Goal: Task Accomplishment & Management: Manage account settings

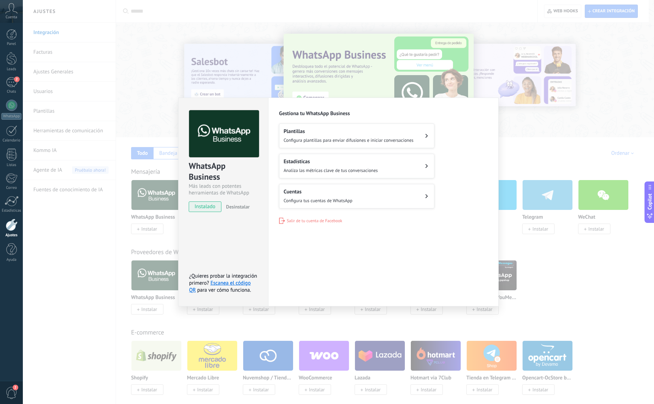
click at [607, 69] on div "WhatsApp Business Más leads con potentes herramientas de WhatsApp instalado Des…" at bounding box center [338, 202] width 631 height 404
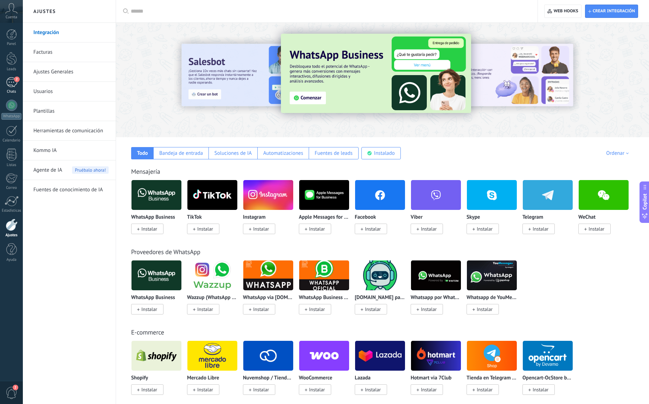
click at [10, 82] on div "2" at bounding box center [11, 82] width 11 height 10
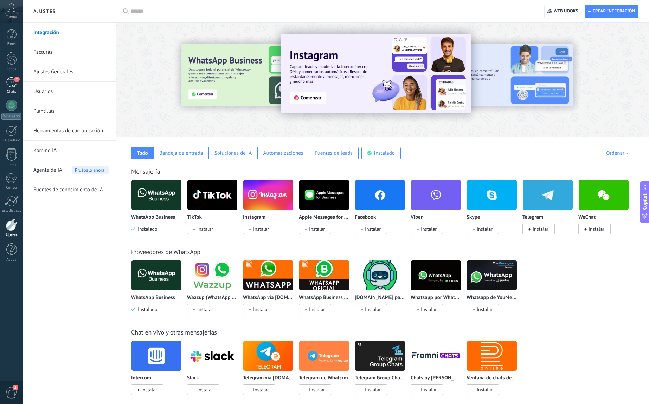
click at [12, 82] on div "2" at bounding box center [11, 82] width 11 height 10
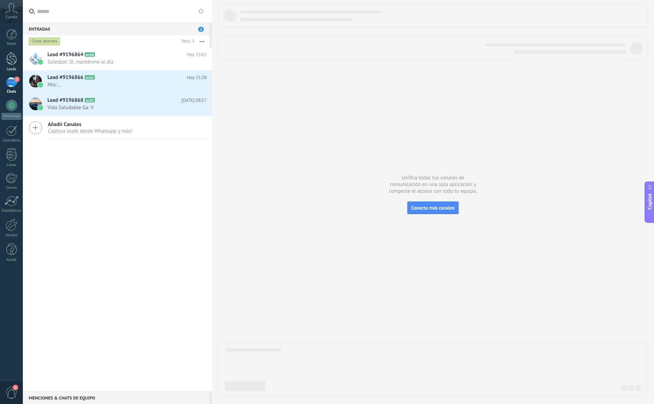
click at [9, 63] on div at bounding box center [11, 58] width 11 height 13
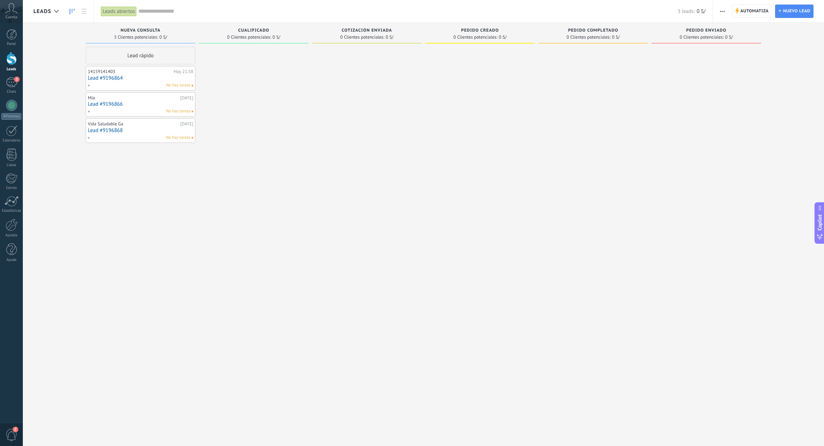
drag, startPoint x: 206, startPoint y: 248, endPoint x: 168, endPoint y: 10, distance: 241.3
click at [205, 236] on div at bounding box center [254, 224] width 110 height 355
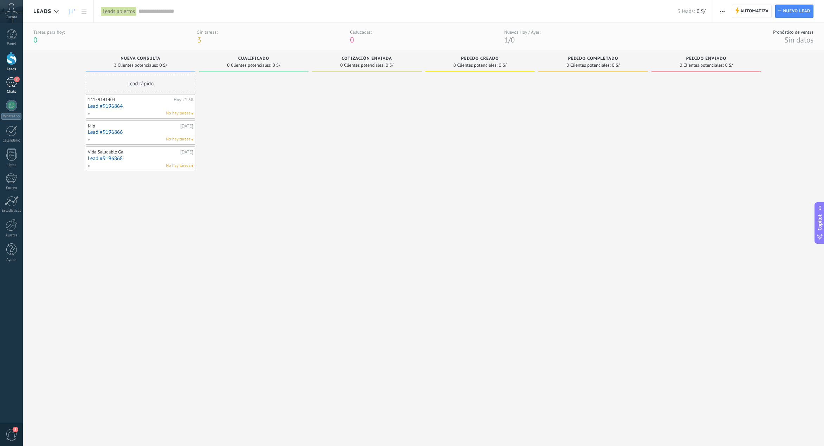
click at [15, 79] on span "2" at bounding box center [17, 80] width 6 height 6
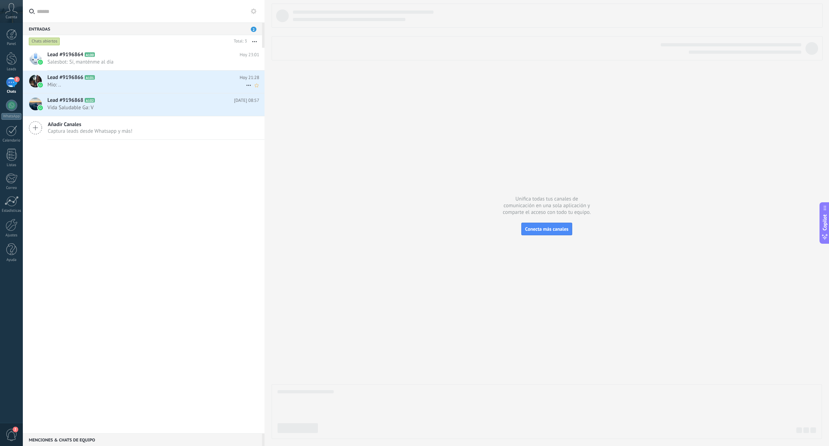
click at [69, 83] on span "Mio: .." at bounding box center [146, 85] width 199 height 7
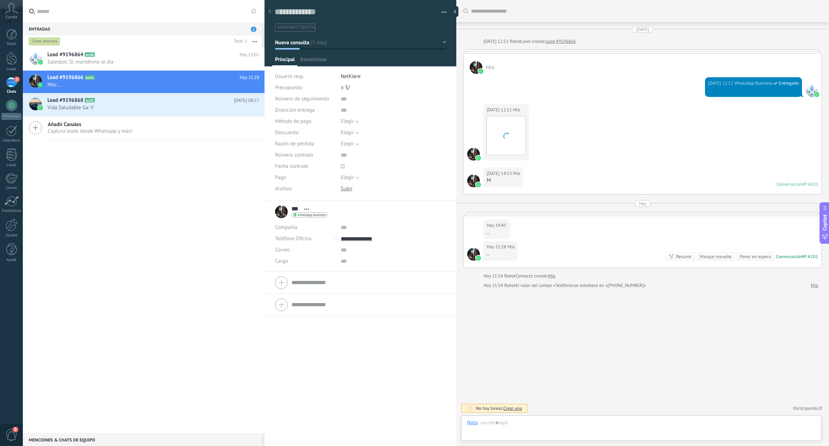
scroll to position [11, 0]
click at [529, 404] on div at bounding box center [641, 430] width 349 height 21
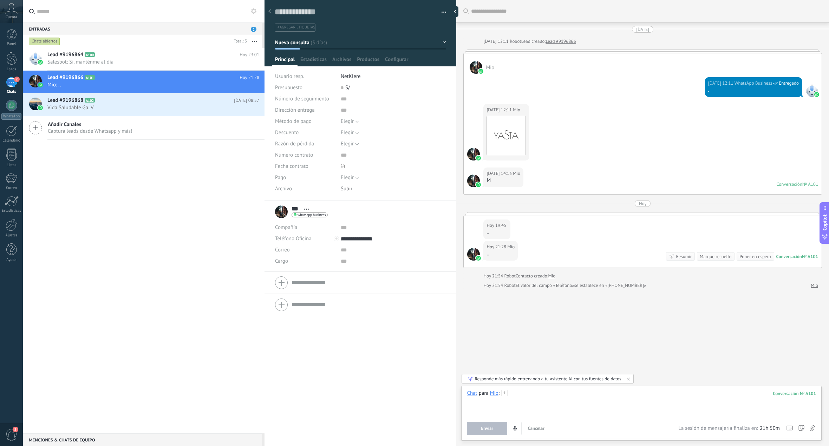
click at [533, 404] on div at bounding box center [641, 403] width 349 height 27
click at [487, 404] on span "Enviar" at bounding box center [487, 428] width 12 height 5
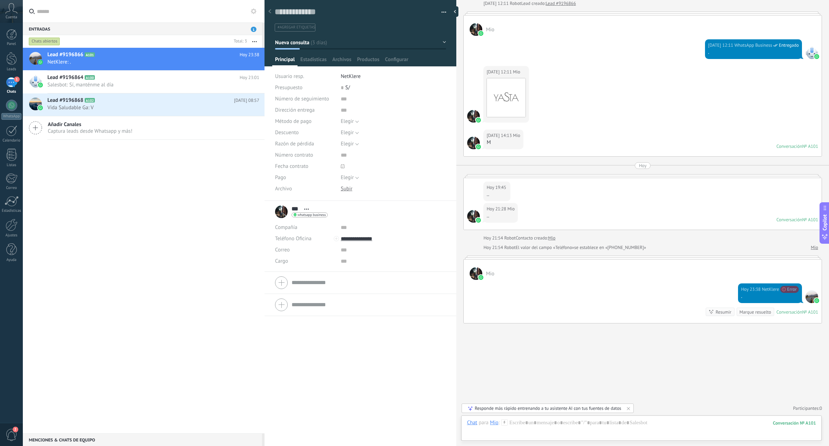
click at [15, 84] on div "1" at bounding box center [11, 82] width 11 height 10
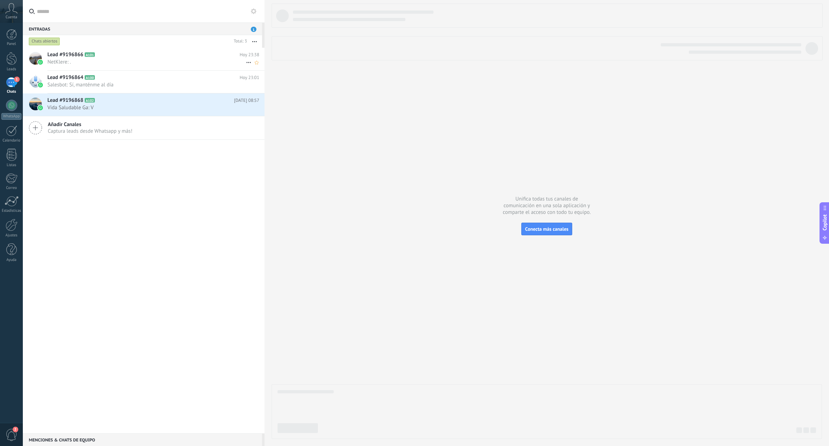
click at [78, 62] on span "NetKlere: ." at bounding box center [146, 62] width 199 height 7
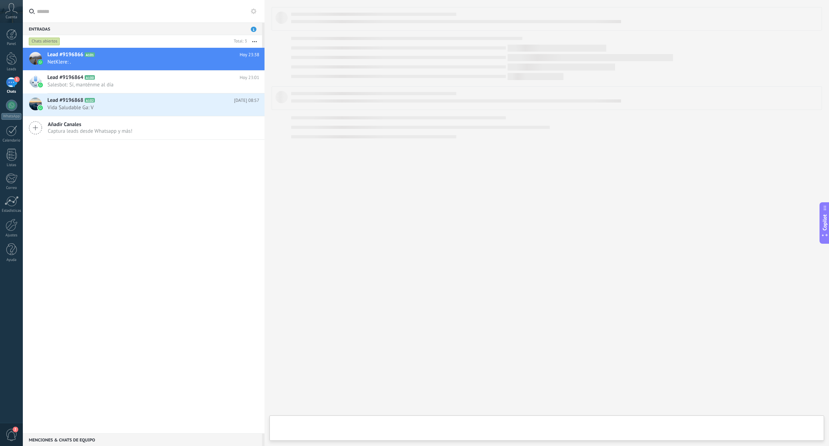
type textarea "**********"
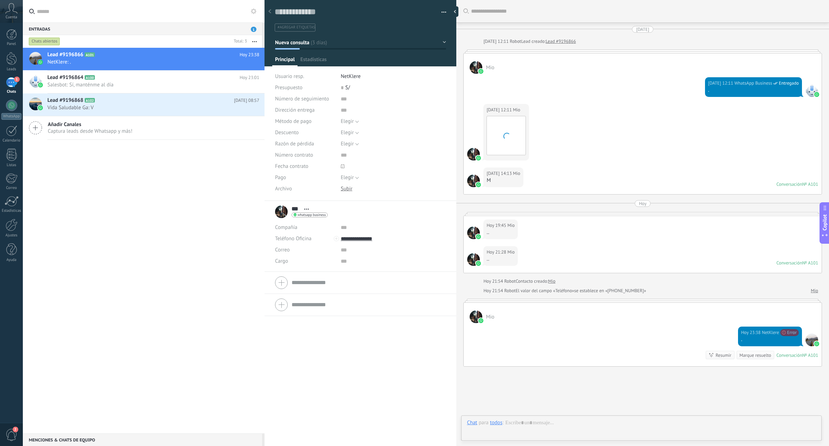
scroll to position [43, 0]
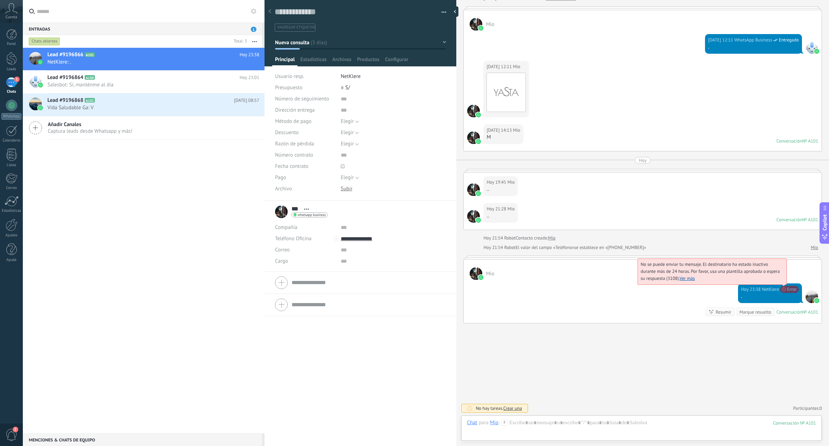
click at [648, 279] on link "Ver más" at bounding box center [687, 278] width 15 height 6
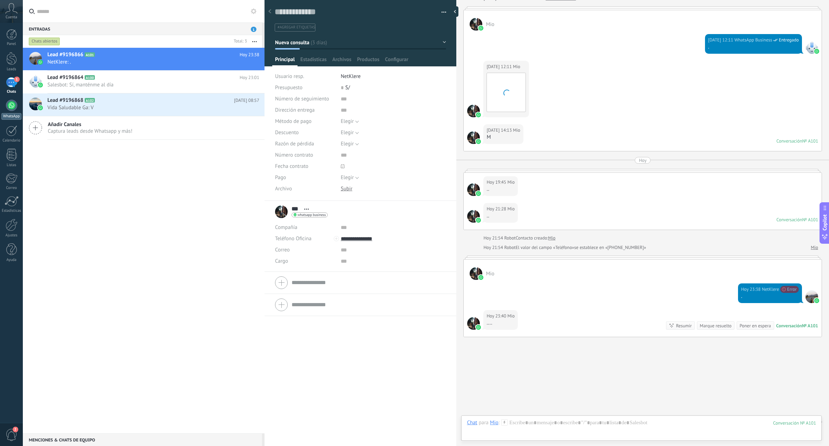
scroll to position [57, 0]
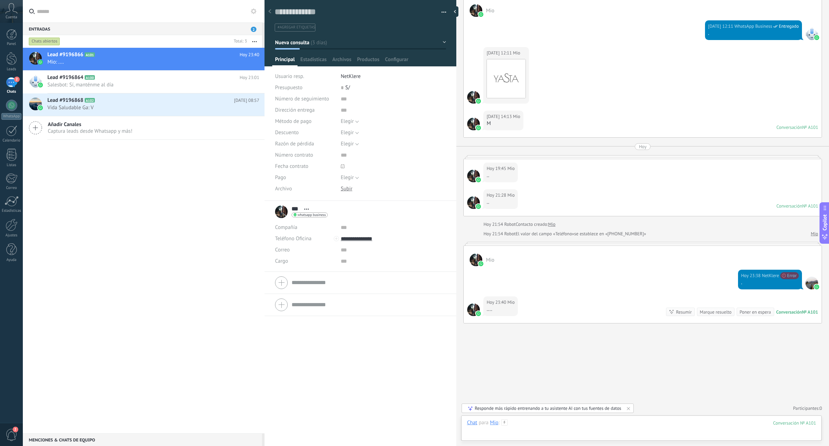
drag, startPoint x: 714, startPoint y: 432, endPoint x: 686, endPoint y: 427, distance: 28.5
click at [648, 404] on div at bounding box center [641, 430] width 349 height 21
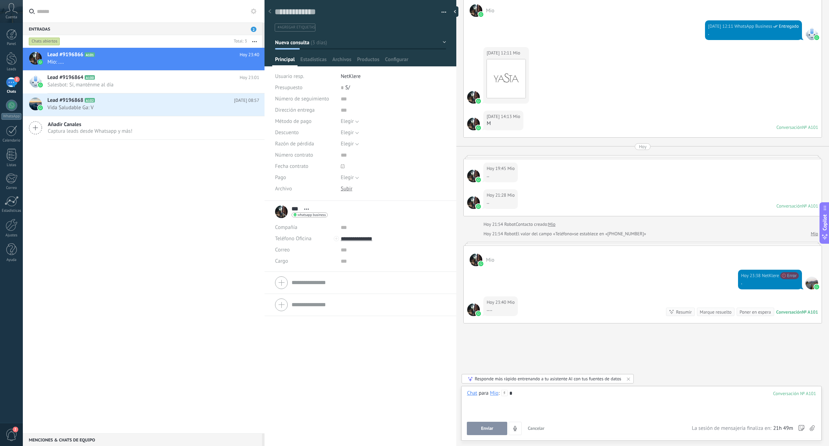
click at [485, 404] on span "Enviar" at bounding box center [487, 428] width 12 height 5
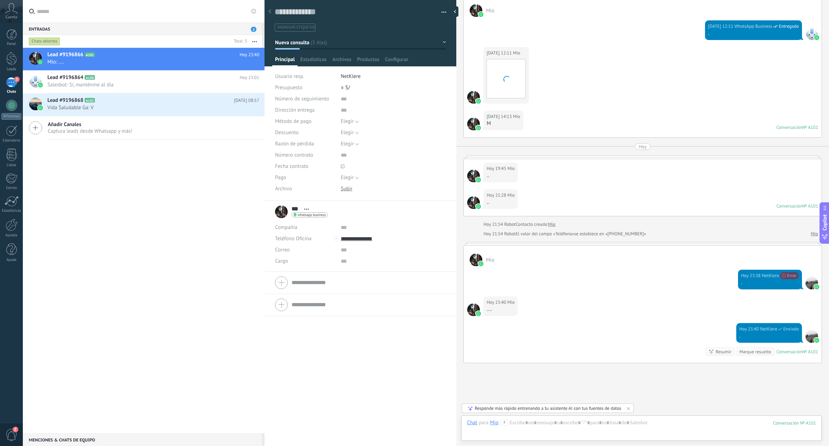
scroll to position [97, 0]
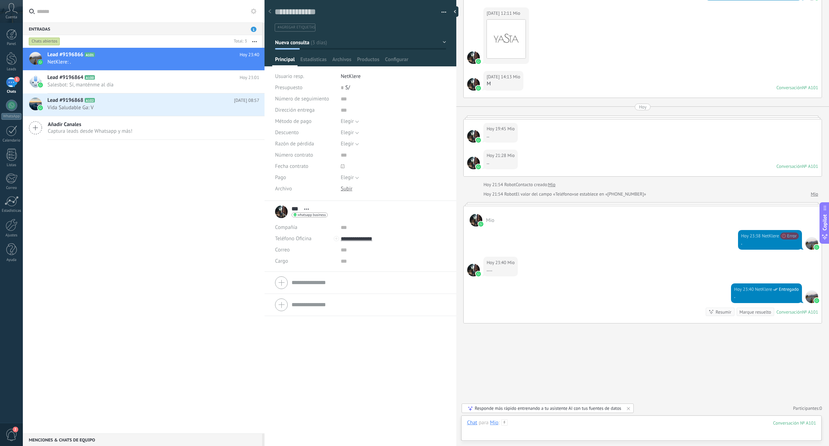
click at [545, 404] on div at bounding box center [641, 430] width 349 height 21
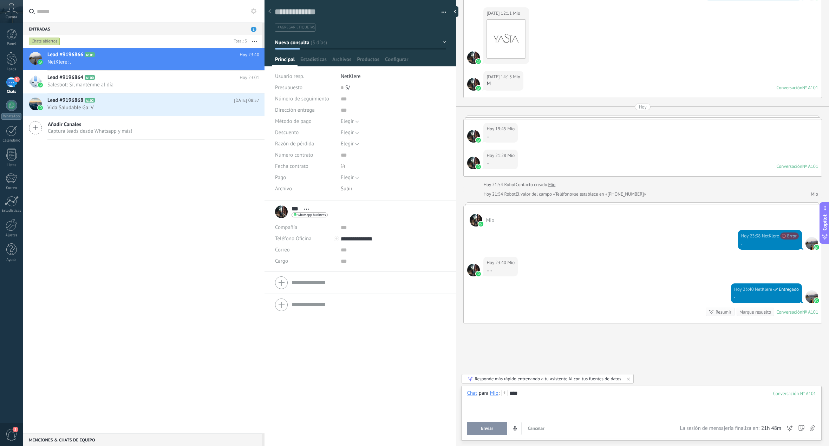
click at [494, 404] on button "Enviar" at bounding box center [487, 428] width 40 height 13
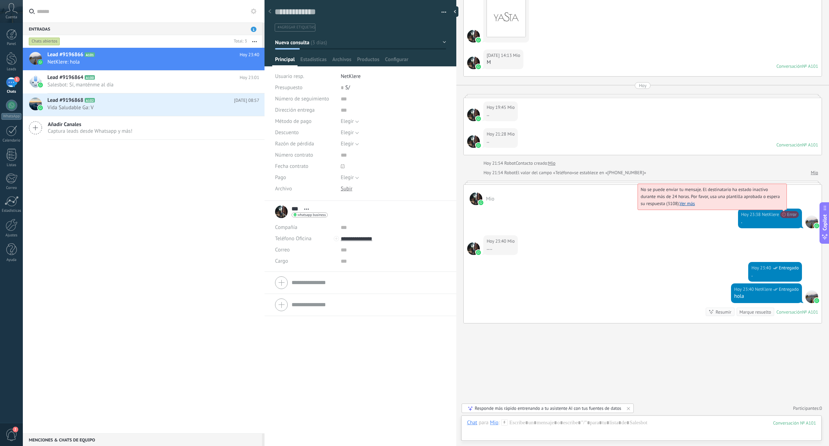
click at [648, 207] on span "No se puede enviar tu mensaje. El destinatario ha estado inactivo durante más d…" at bounding box center [710, 197] width 139 height 20
click at [648, 225] on div at bounding box center [812, 222] width 13 height 13
click at [75, 84] on span "Salesbot: Sí, manténme al día" at bounding box center [146, 85] width 199 height 7
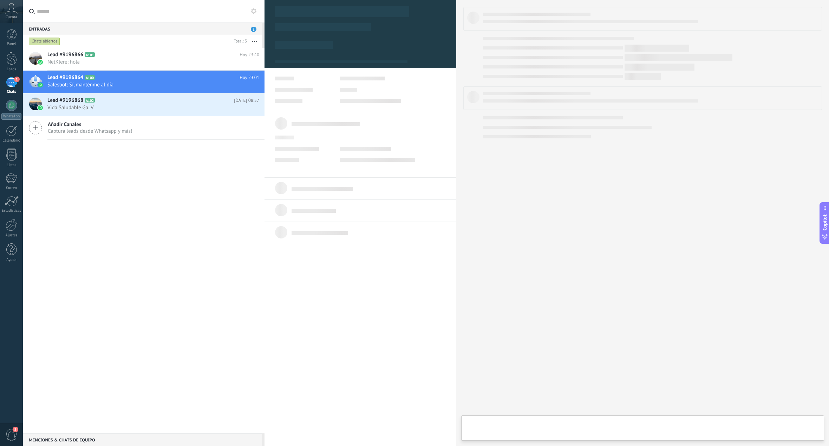
type textarea "**********"
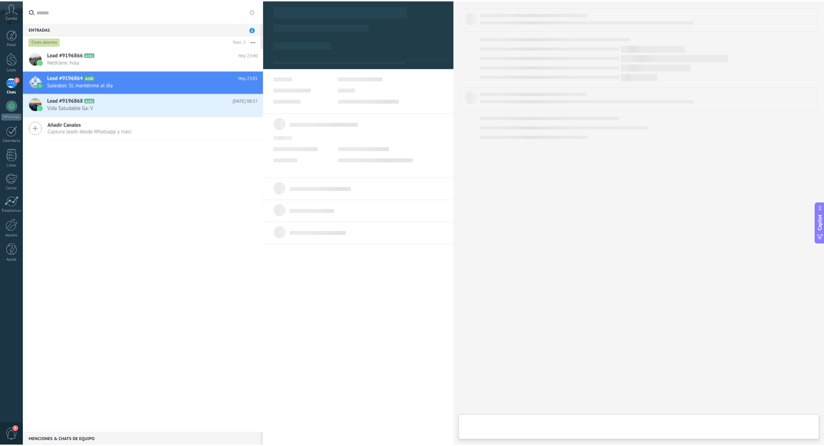
scroll to position [11, 0]
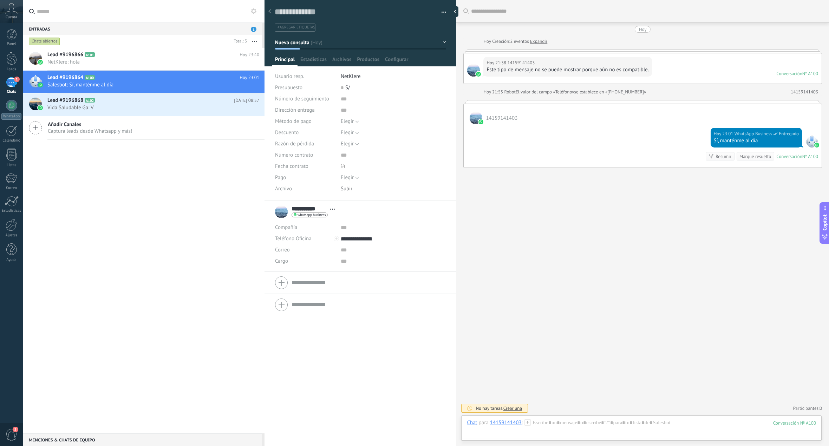
click at [91, 133] on span "Captura leads desde Whatsapp y más!" at bounding box center [90, 131] width 85 height 7
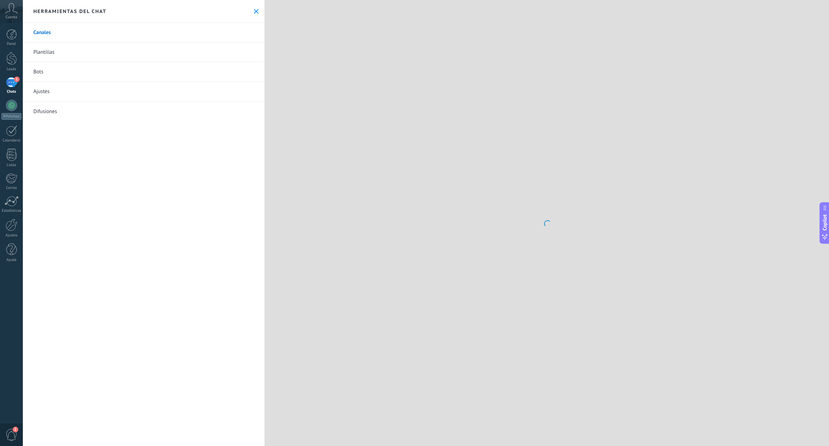
click at [78, 107] on link "Difusiones" at bounding box center [144, 112] width 242 height 20
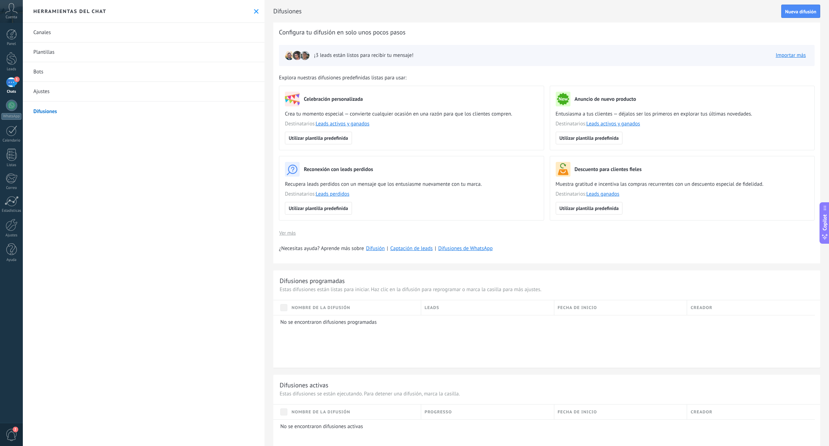
click at [13, 80] on div "1" at bounding box center [11, 82] width 11 height 10
click at [17, 83] on div "1" at bounding box center [11, 82] width 11 height 10
click at [10, 113] on link "WhatsApp" at bounding box center [11, 110] width 23 height 20
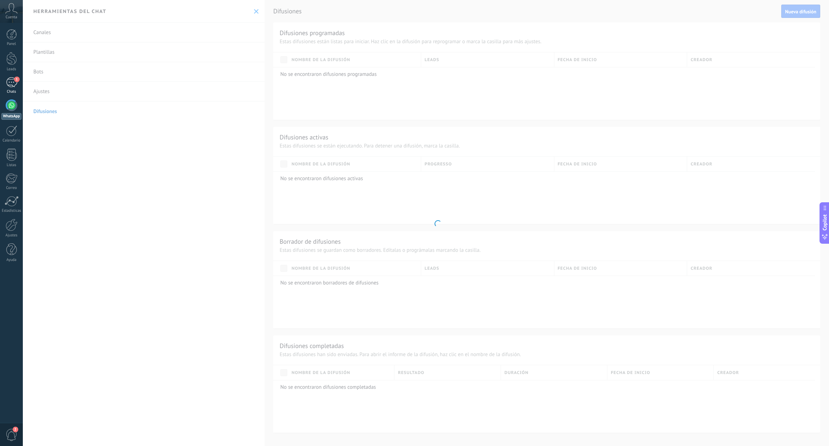
click at [8, 83] on div "1" at bounding box center [11, 82] width 11 height 10
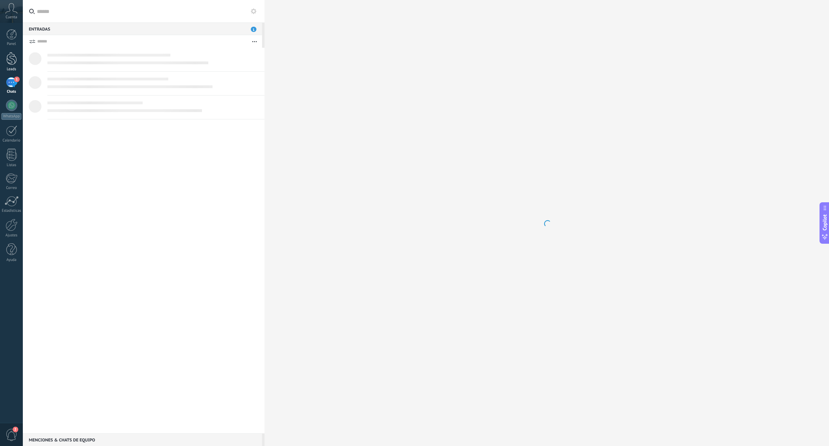
click at [11, 61] on div at bounding box center [11, 58] width 11 height 13
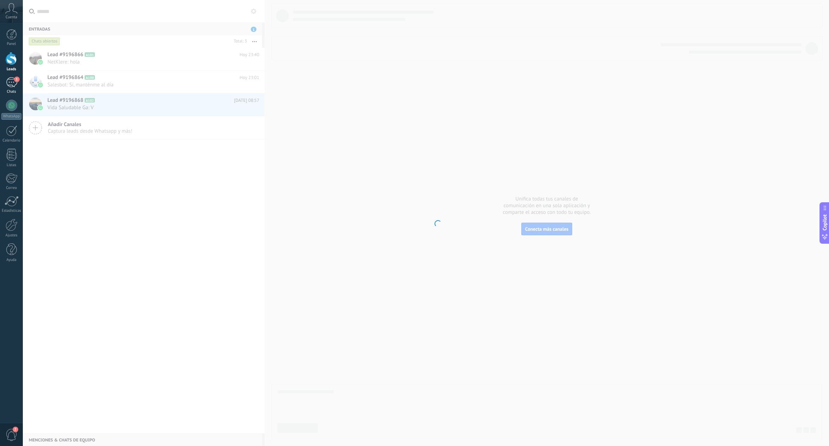
click at [11, 87] on link "1 Chats" at bounding box center [11, 85] width 23 height 17
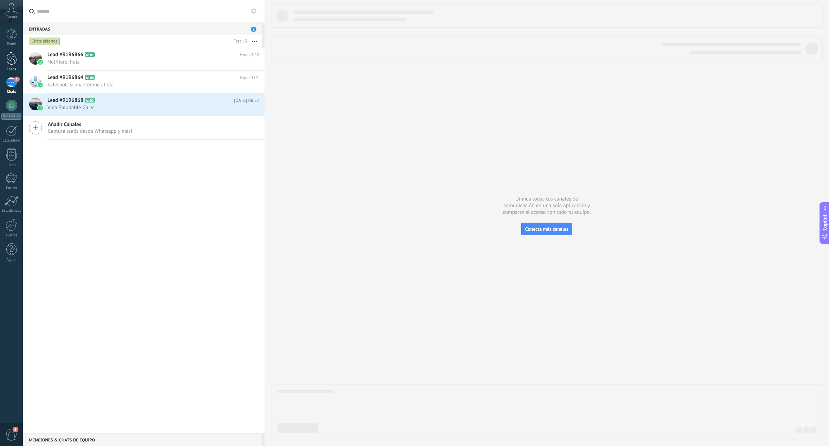
click at [15, 61] on div at bounding box center [11, 58] width 11 height 13
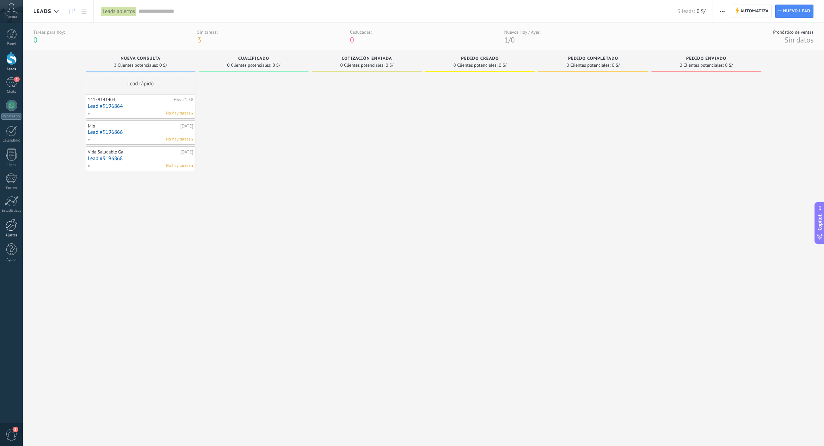
click at [14, 233] on link "Ajustes" at bounding box center [11, 228] width 23 height 19
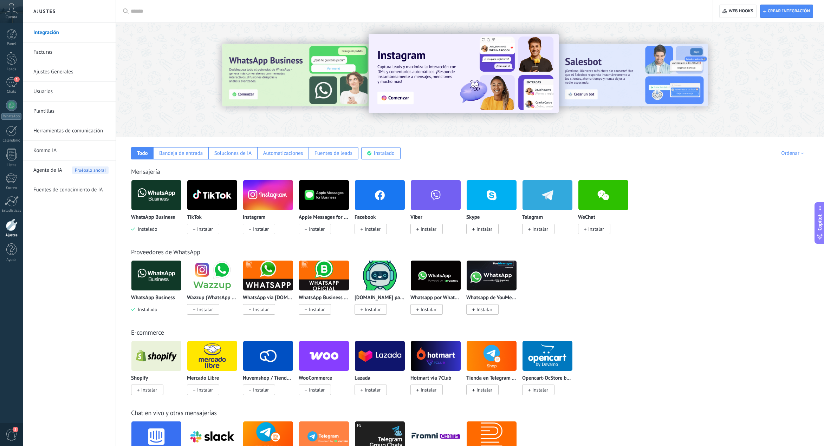
click at [74, 91] on link "Usuarios" at bounding box center [70, 92] width 75 height 20
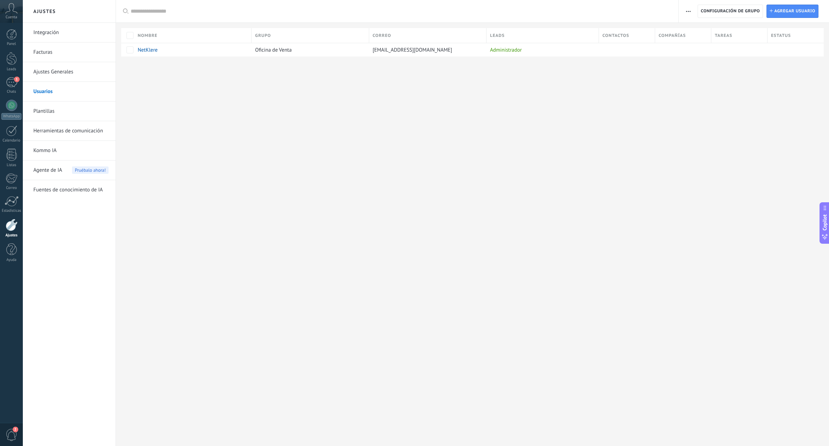
click at [69, 56] on link "Facturas" at bounding box center [70, 53] width 75 height 20
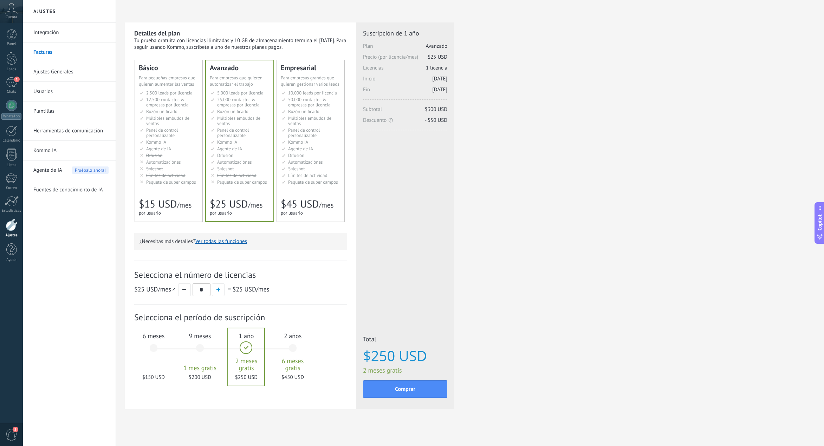
drag, startPoint x: 809, startPoint y: 1, endPoint x: 537, endPoint y: 190, distance: 331.1
click at [549, 190] on div "Detalles del plan Tu prueba gratuita con licencias ilimitadas y 10 GB de almace…" at bounding box center [470, 224] width 691 height 404
click at [47, 94] on link "Usuarios" at bounding box center [70, 92] width 75 height 20
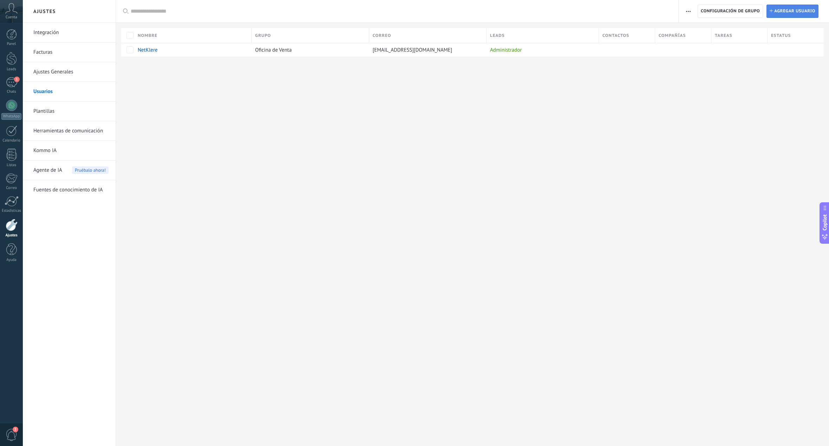
click at [792, 10] on span "Agregar usuario" at bounding box center [794, 11] width 41 height 13
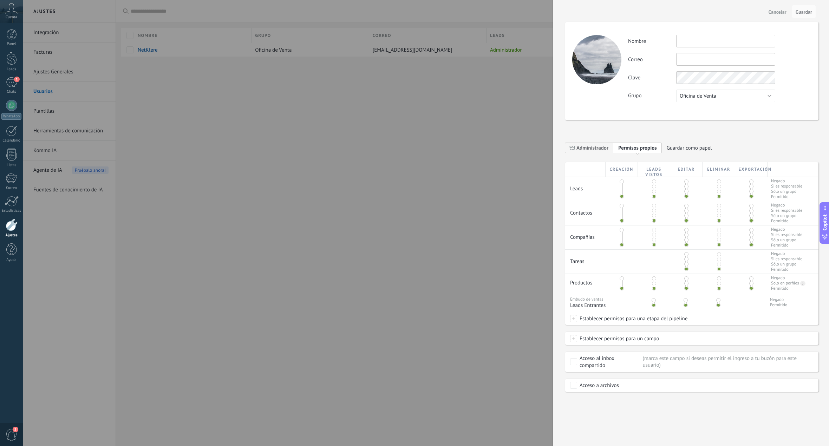
drag, startPoint x: 393, startPoint y: 194, endPoint x: 410, endPoint y: 187, distance: 18.9
click at [393, 194] on div at bounding box center [414, 223] width 829 height 446
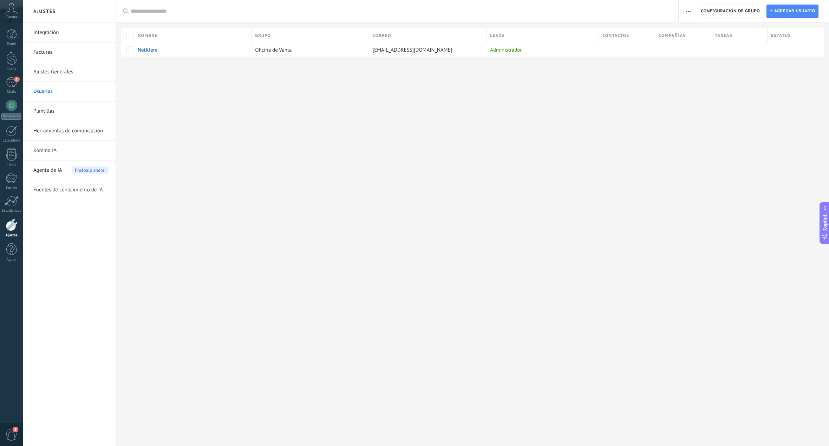
click at [13, 229] on div at bounding box center [12, 225] width 12 height 12
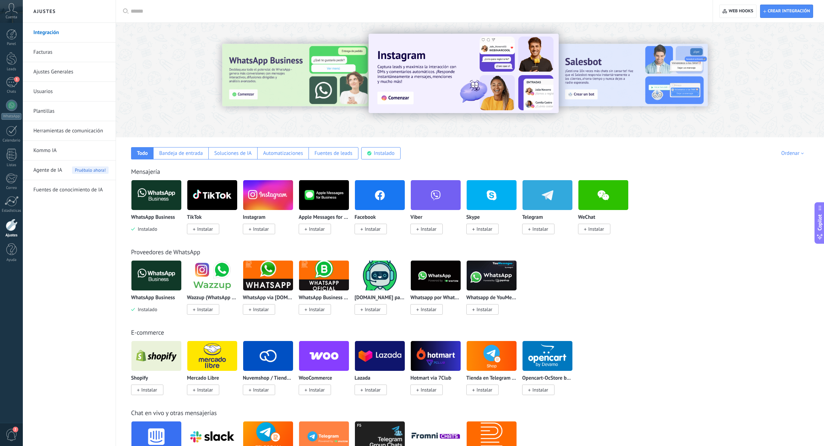
click at [11, 228] on div at bounding box center [12, 225] width 12 height 12
